Goal: Task Accomplishment & Management: Manage account settings

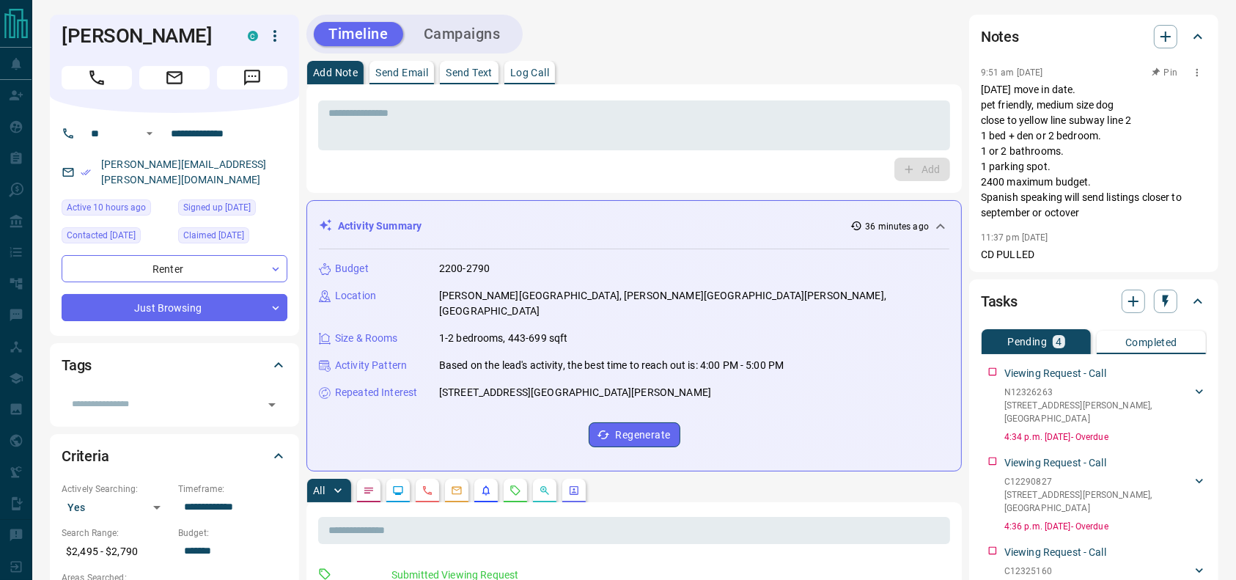
click at [1068, 138] on p "[DATE] move in date. pet friendly, medium size dog close to yellow line subway …" at bounding box center [1094, 151] width 226 height 139
click at [1063, 99] on p "[DATE] move in date. pet friendly, medium size dog close to yellow line subway …" at bounding box center [1094, 151] width 226 height 139
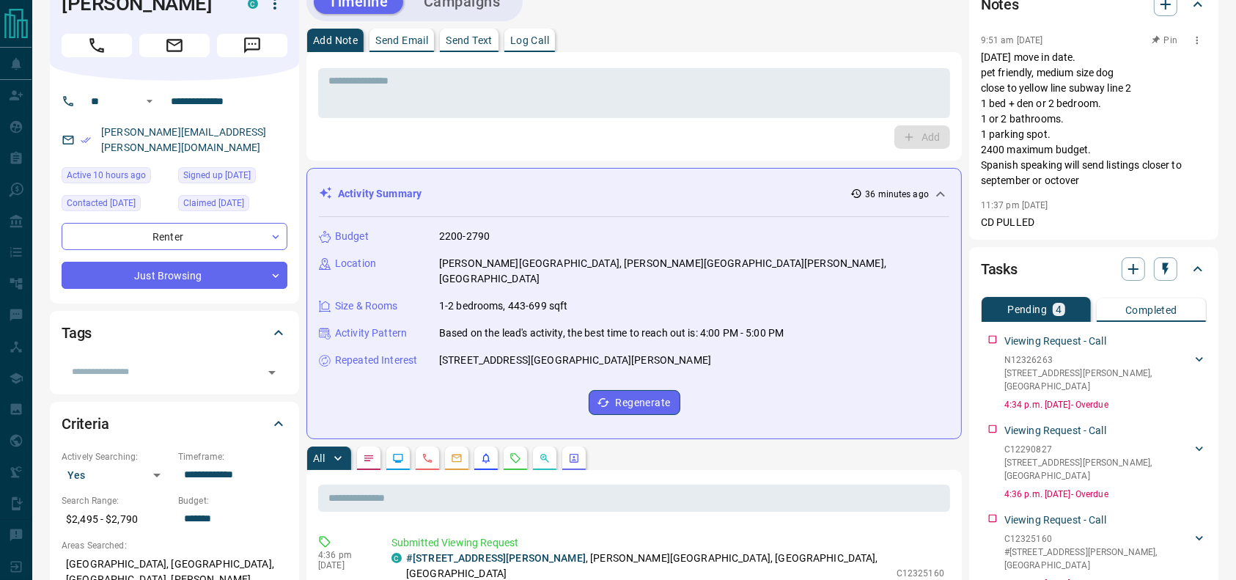
scroll to position [35, 0]
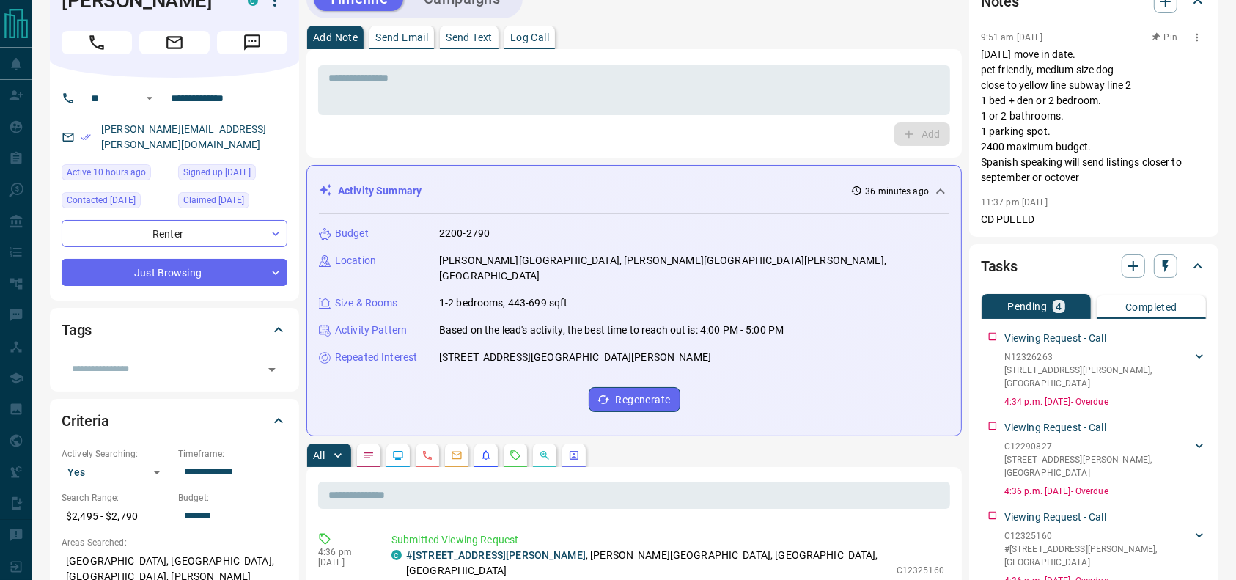
click at [1068, 95] on p "[DATE] move in date. pet friendly, medium size dog close to yellow line subway …" at bounding box center [1094, 116] width 226 height 139
click at [1051, 94] on p "[DATE] move in date. pet friendly, medium size dog close to yellow line subway …" at bounding box center [1094, 116] width 226 height 139
click at [1043, 118] on p "[DATE] move in date. pet friendly, medium size dog close to yellow line subway …" at bounding box center [1094, 116] width 226 height 139
click at [1041, 127] on p "[DATE] move in date. pet friendly, medium size dog close to yellow line subway …" at bounding box center [1094, 116] width 226 height 139
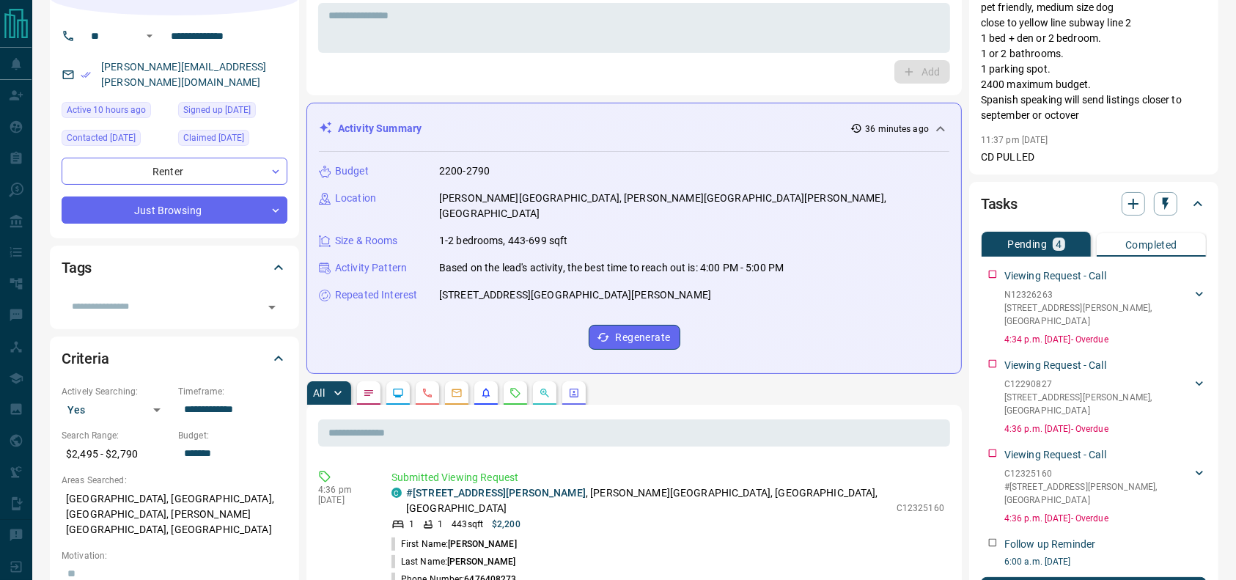
scroll to position [0, 0]
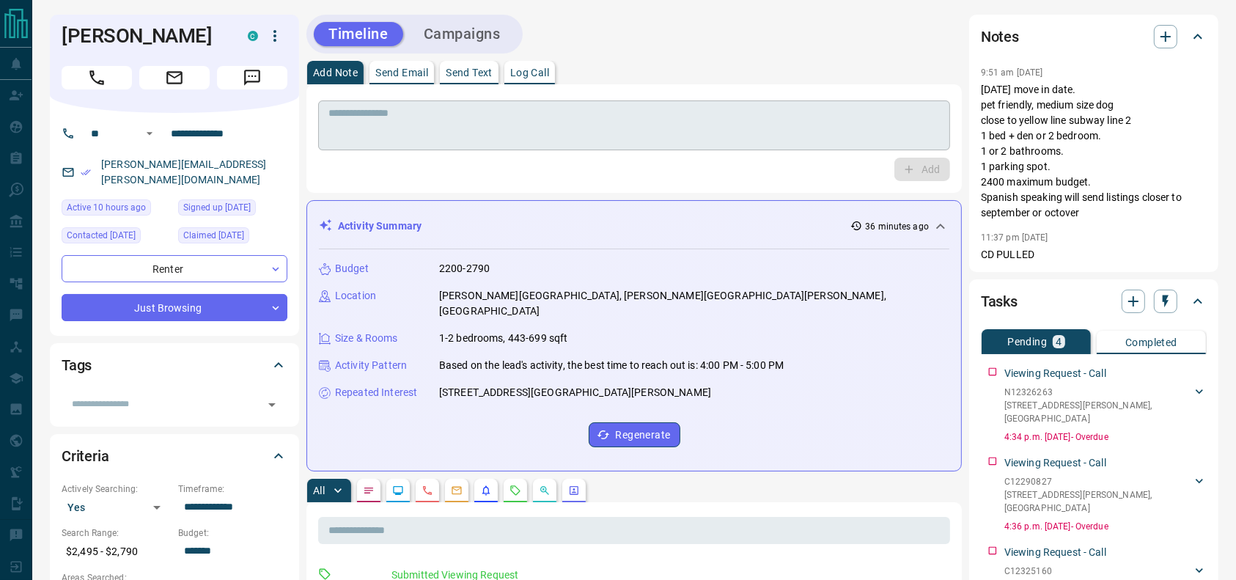
click at [663, 148] on div "* ​" at bounding box center [634, 125] width 632 height 50
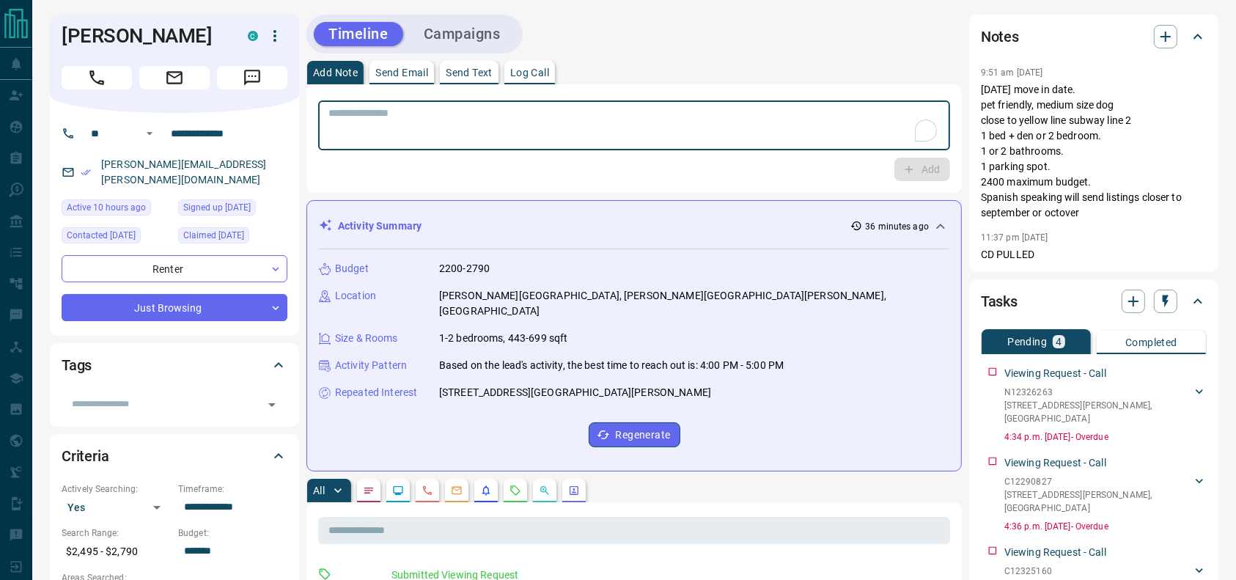
click at [771, 74] on div "Add Note Send Email Send Text Log Call" at bounding box center [634, 72] width 656 height 23
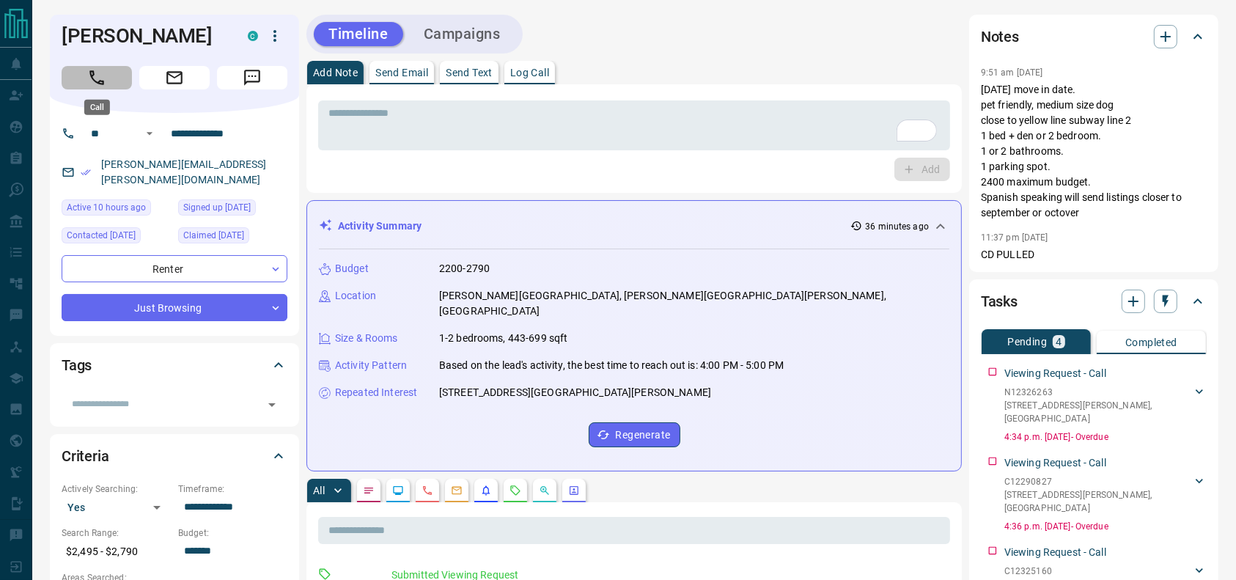
click at [85, 84] on button "Call" at bounding box center [97, 77] width 70 height 23
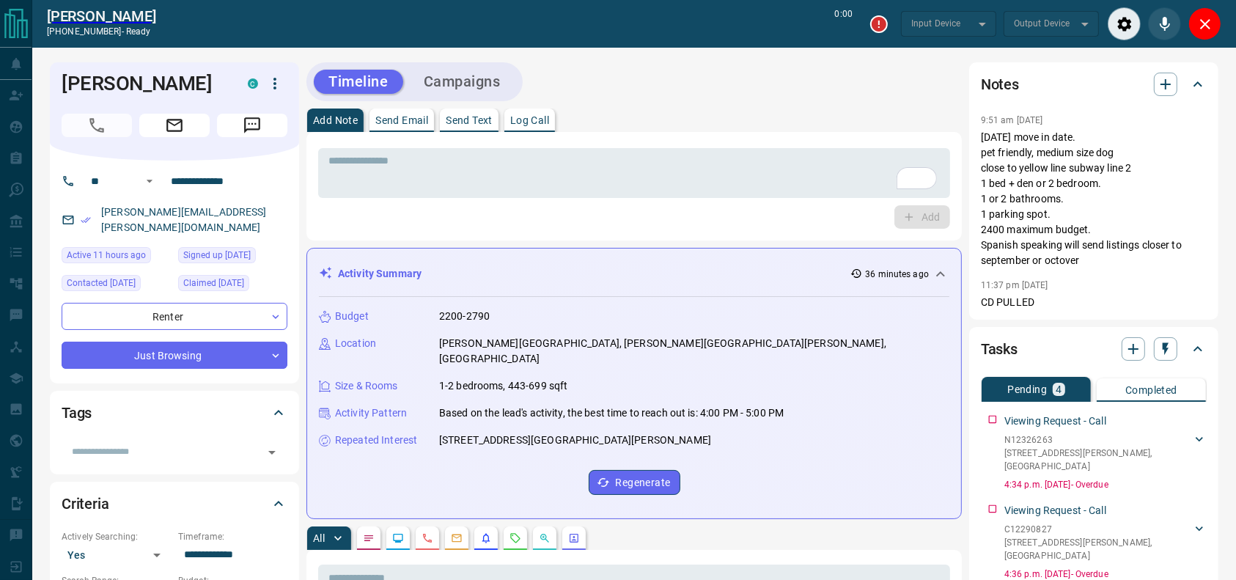
type input "*******"
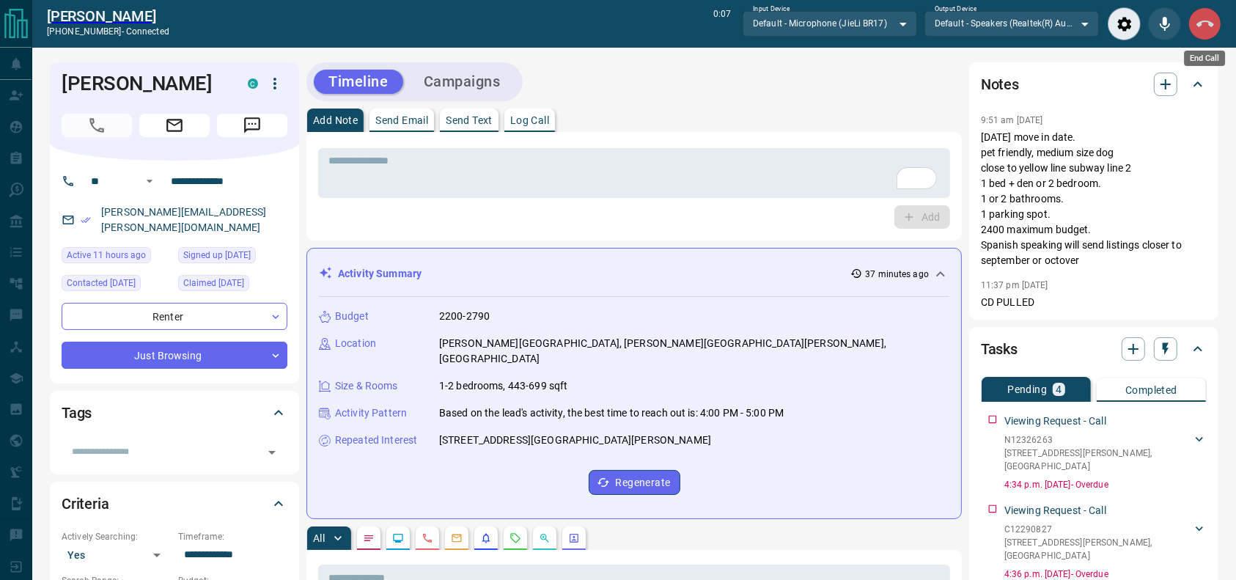
click at [1207, 13] on button "End Call" at bounding box center [1205, 23] width 33 height 33
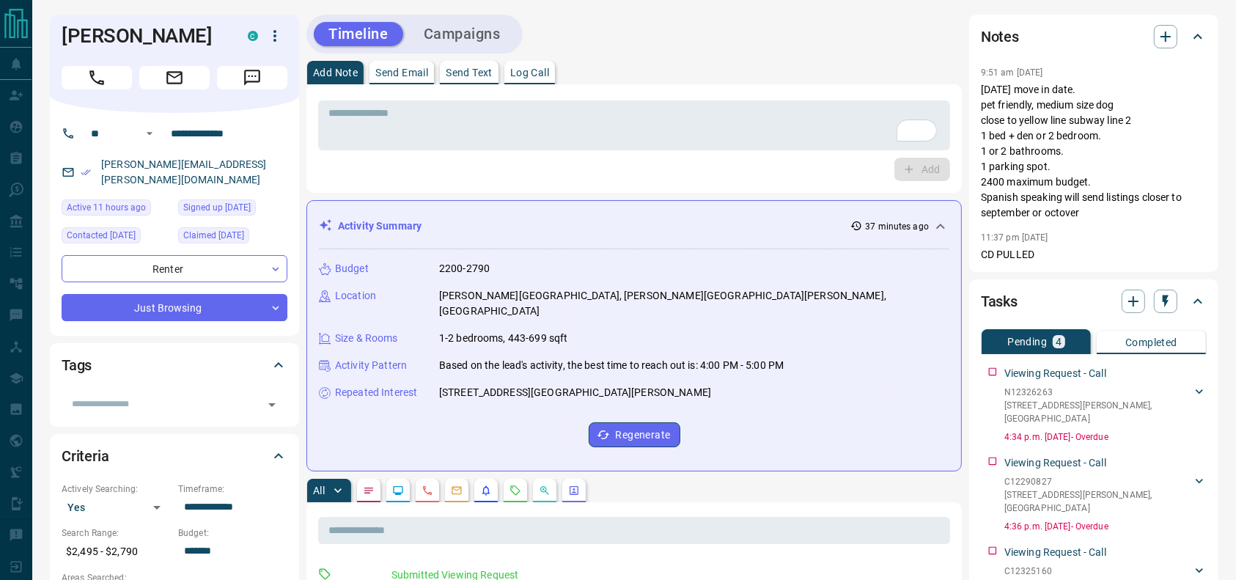
click at [678, 158] on div "Add" at bounding box center [634, 169] width 632 height 23
click at [681, 107] on textarea "To enrich screen reader interactions, please activate Accessibility in Grammarl…" at bounding box center [634, 125] width 612 height 37
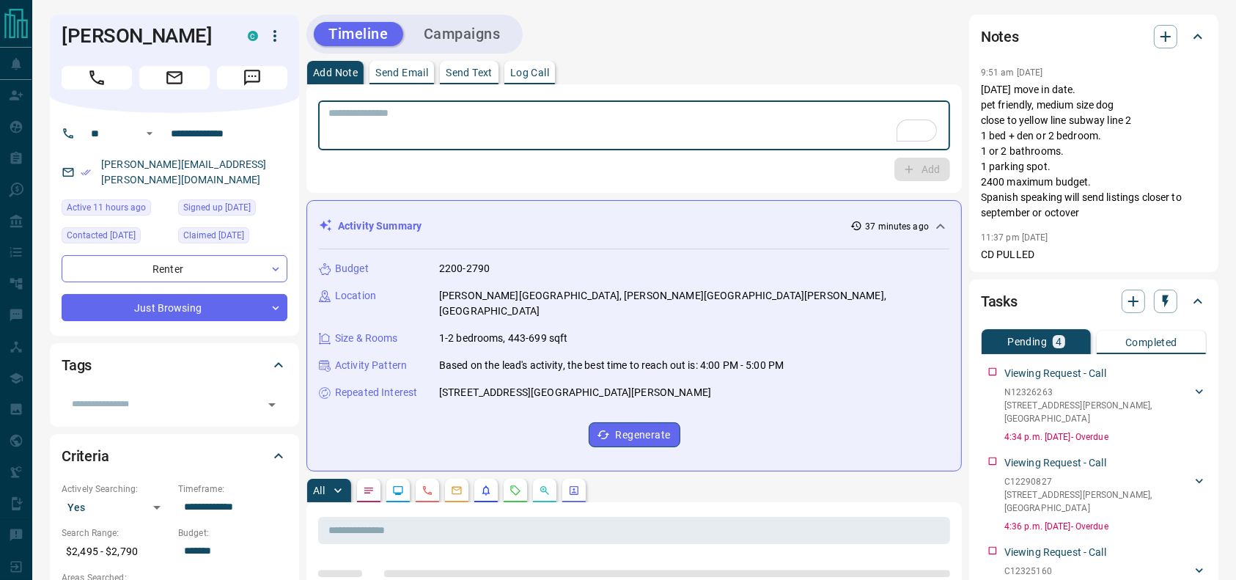
click at [634, 130] on textarea "To enrich screen reader interactions, please activate Accessibility in Grammarl…" at bounding box center [634, 125] width 612 height 37
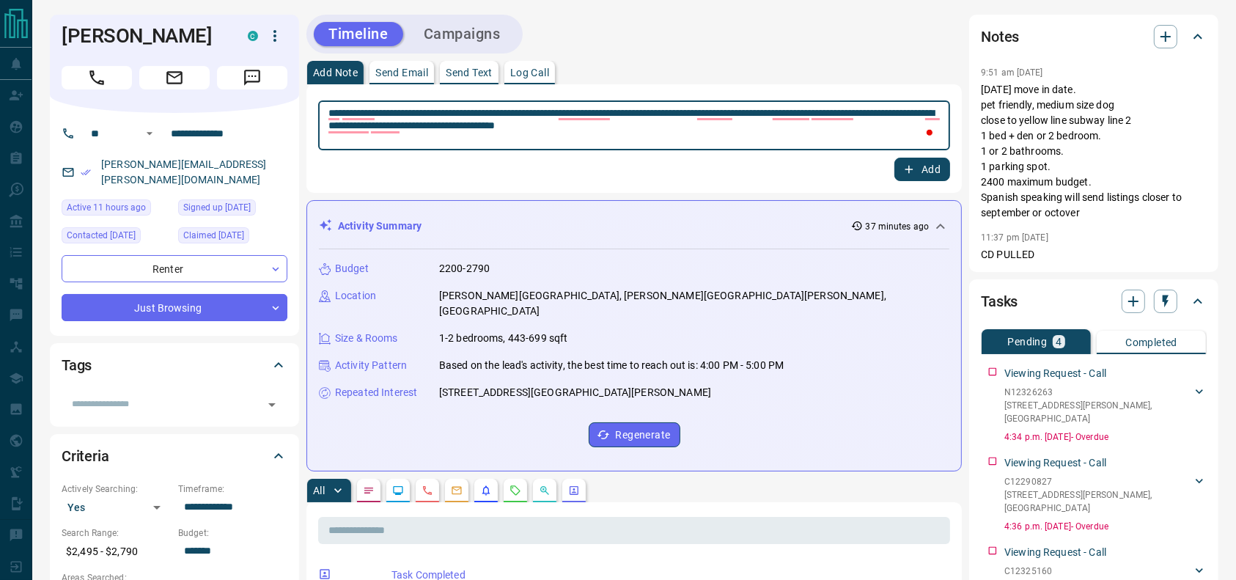
type textarea "**********"
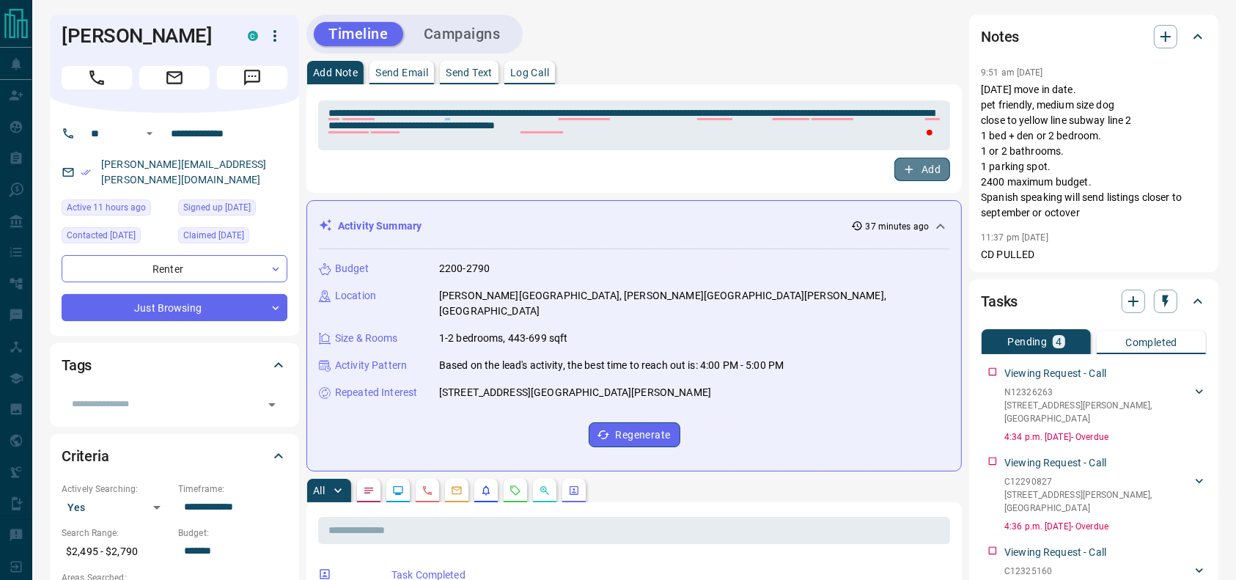
click at [945, 167] on button "Add" at bounding box center [923, 169] width 56 height 23
drag, startPoint x: 241, startPoint y: 164, endPoint x: 223, endPoint y: 139, distance: 30.9
click at [170, 155] on div "[PERSON_NAME][EMAIL_ADDRESS][PERSON_NAME][DOMAIN_NAME]" at bounding box center [175, 173] width 226 height 40
click at [155, 31] on h1 "[PERSON_NAME]" at bounding box center [144, 35] width 164 height 23
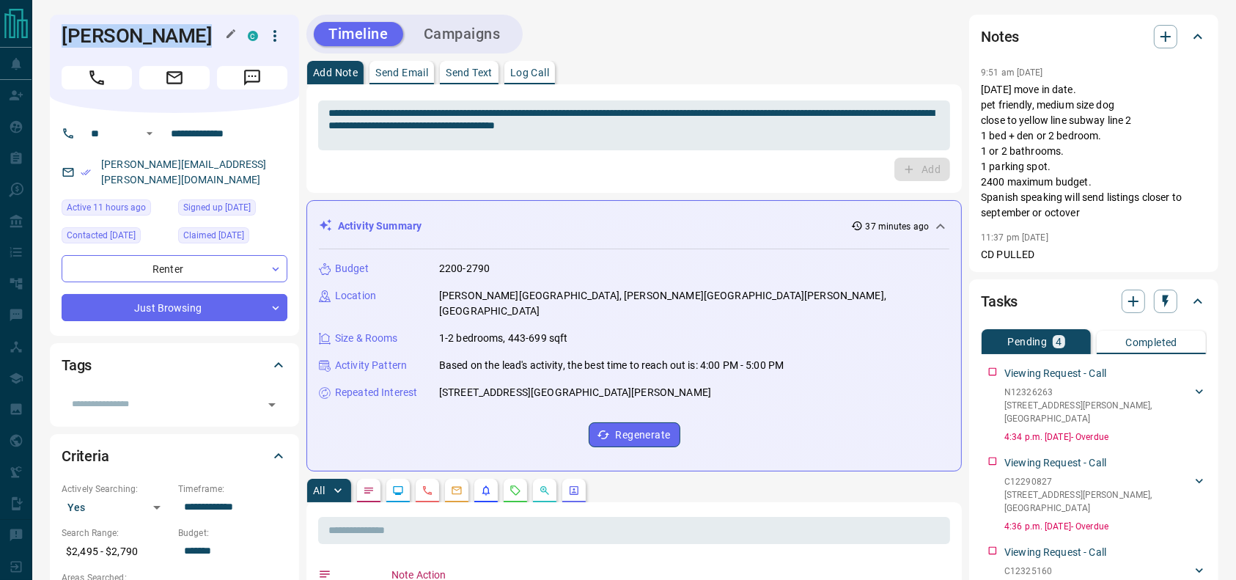
click at [155, 31] on h1 "[PERSON_NAME]" at bounding box center [144, 35] width 164 height 23
copy div "[PERSON_NAME] C"
click at [217, 124] on input "**********" at bounding box center [222, 133] width 114 height 23
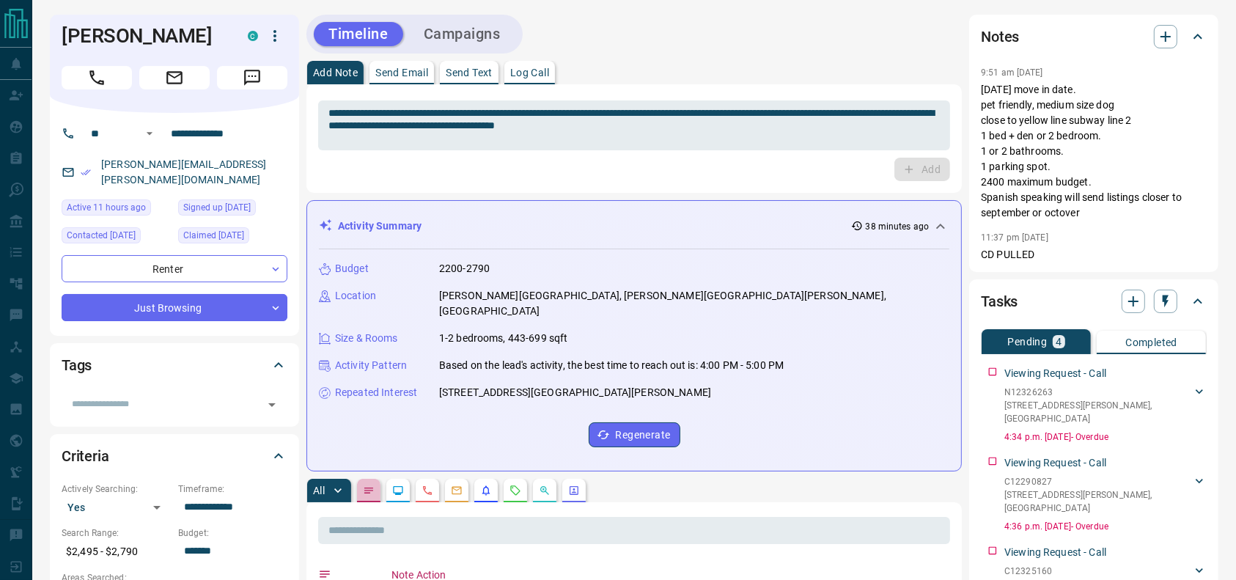
click at [372, 485] on icon "Notes" at bounding box center [369, 491] width 12 height 12
click at [270, 41] on icon "button" at bounding box center [275, 36] width 18 height 18
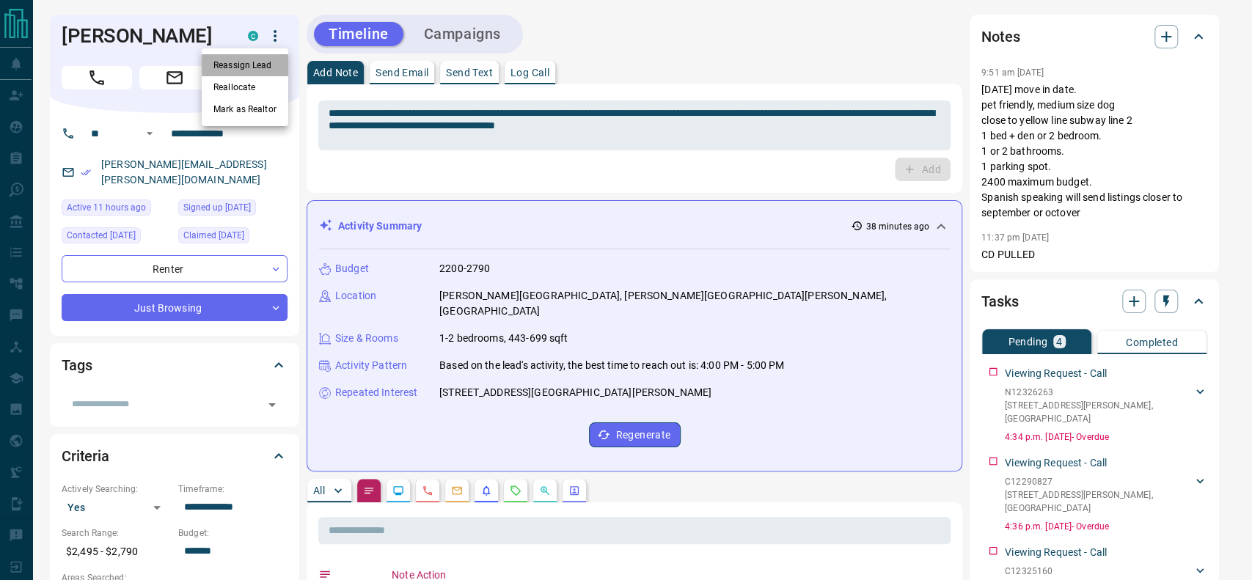
click at [277, 70] on li "Reassign Lead" at bounding box center [245, 65] width 87 height 22
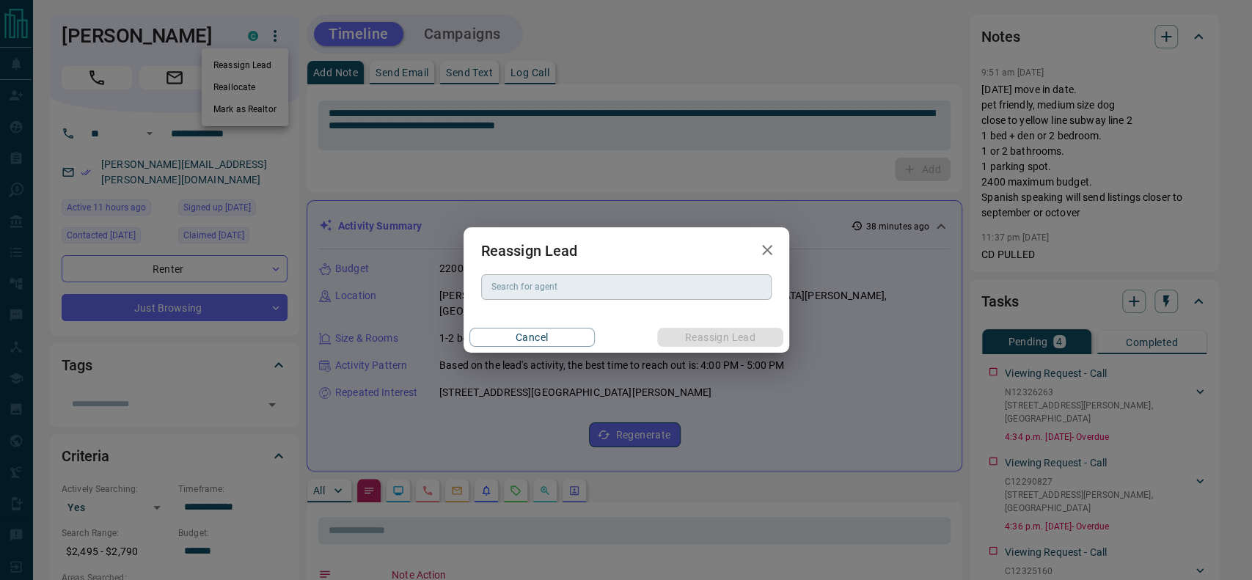
click at [572, 284] on input "Search for agent" at bounding box center [624, 287] width 279 height 16
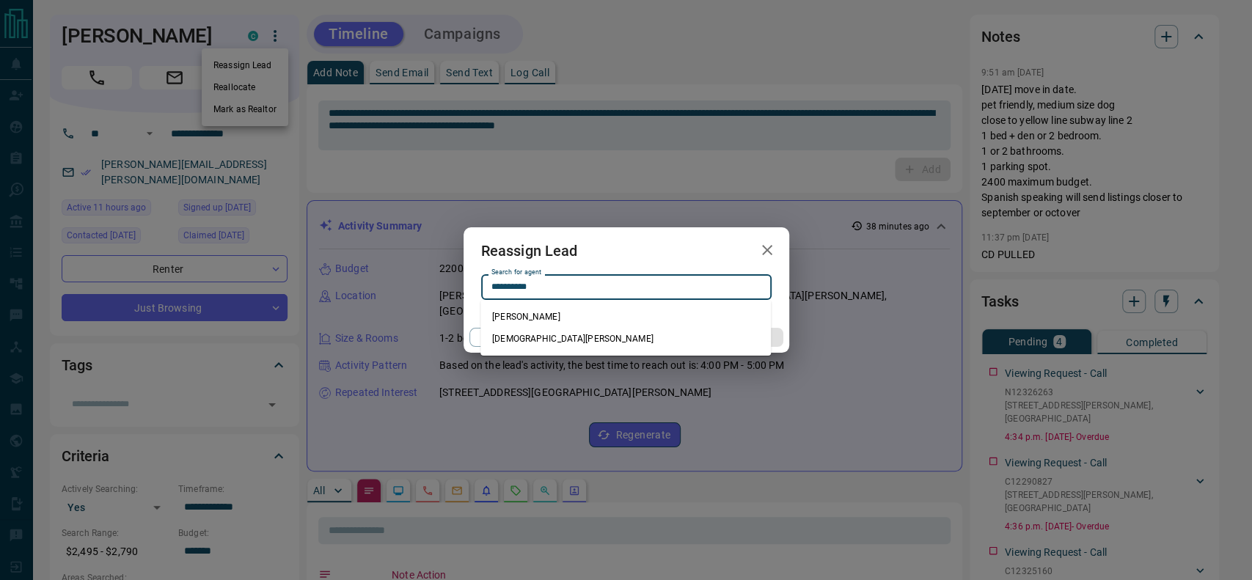
click at [558, 333] on li "[DEMOGRAPHIC_DATA][PERSON_NAME]" at bounding box center [625, 339] width 290 height 22
type input "**********"
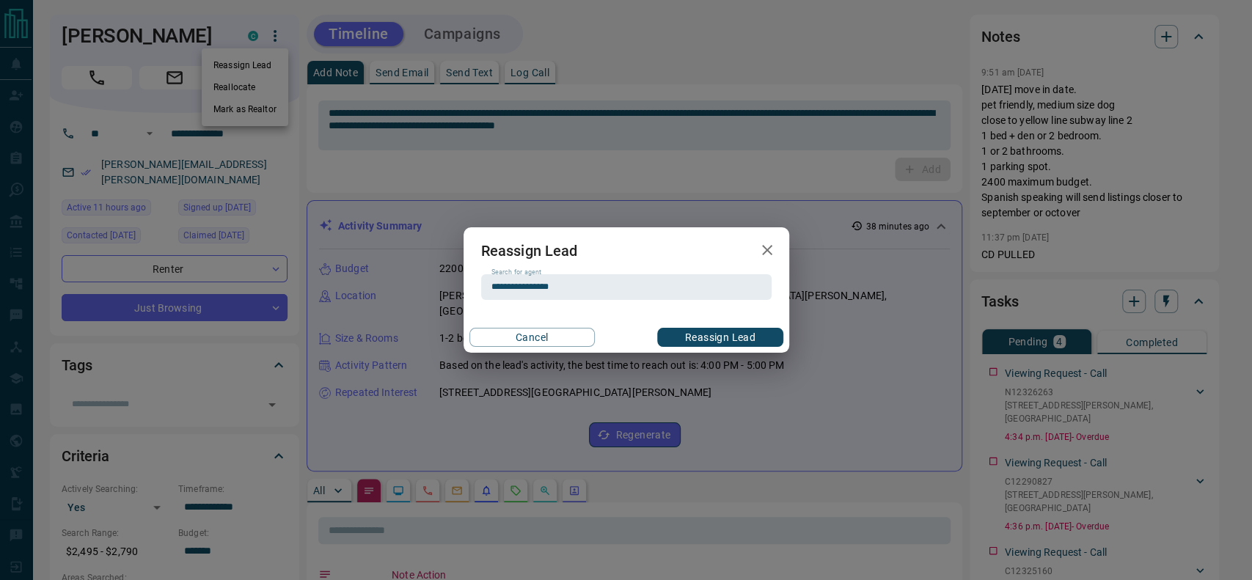
click at [695, 322] on div "Cancel Reassign Lead" at bounding box center [626, 337] width 326 height 31
click at [695, 337] on button "Reassign Lead" at bounding box center [719, 337] width 125 height 19
